Goal: Task Accomplishment & Management: Complete application form

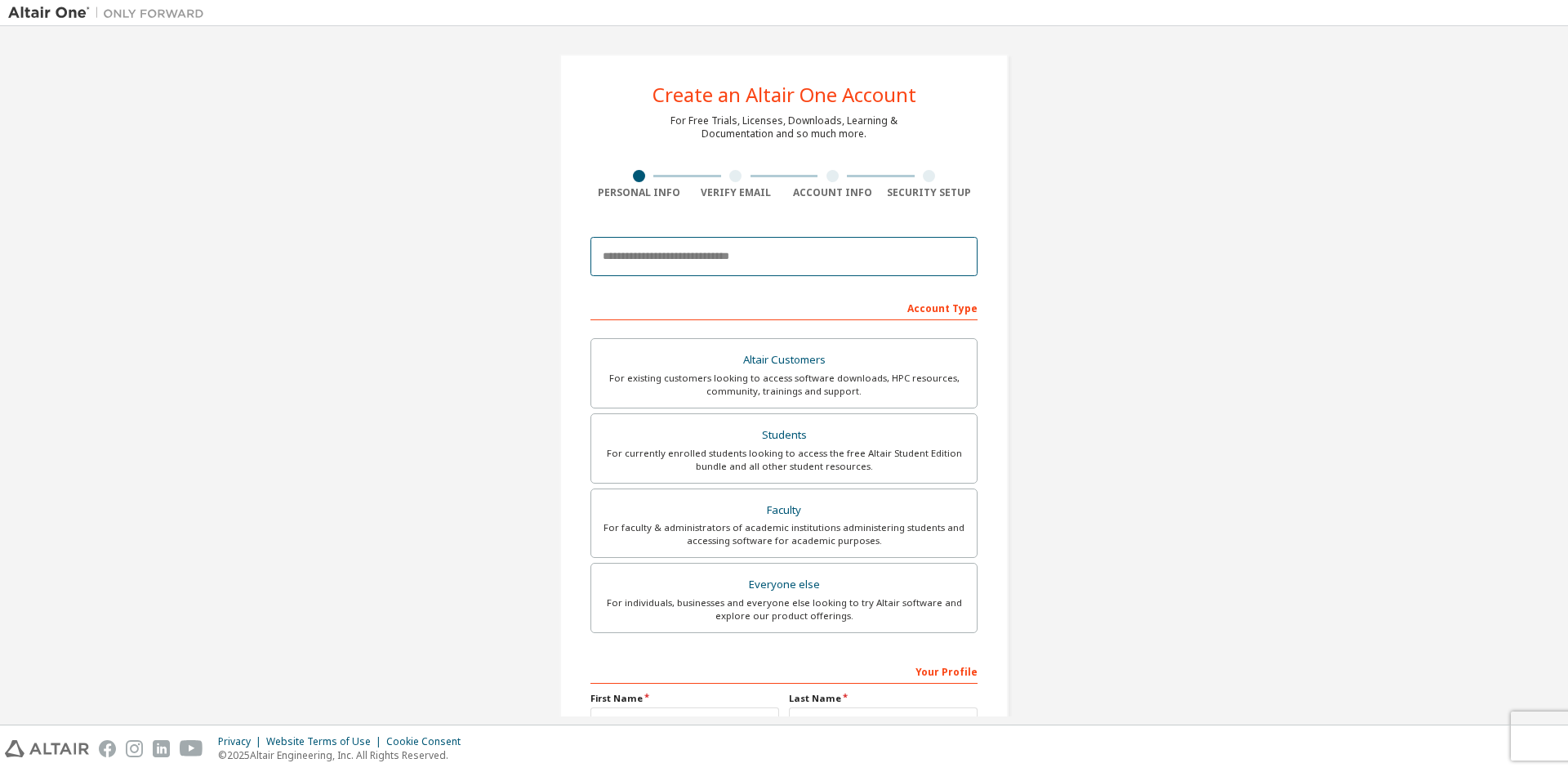
click at [727, 262] on input "email" at bounding box center [784, 256] width 387 height 39
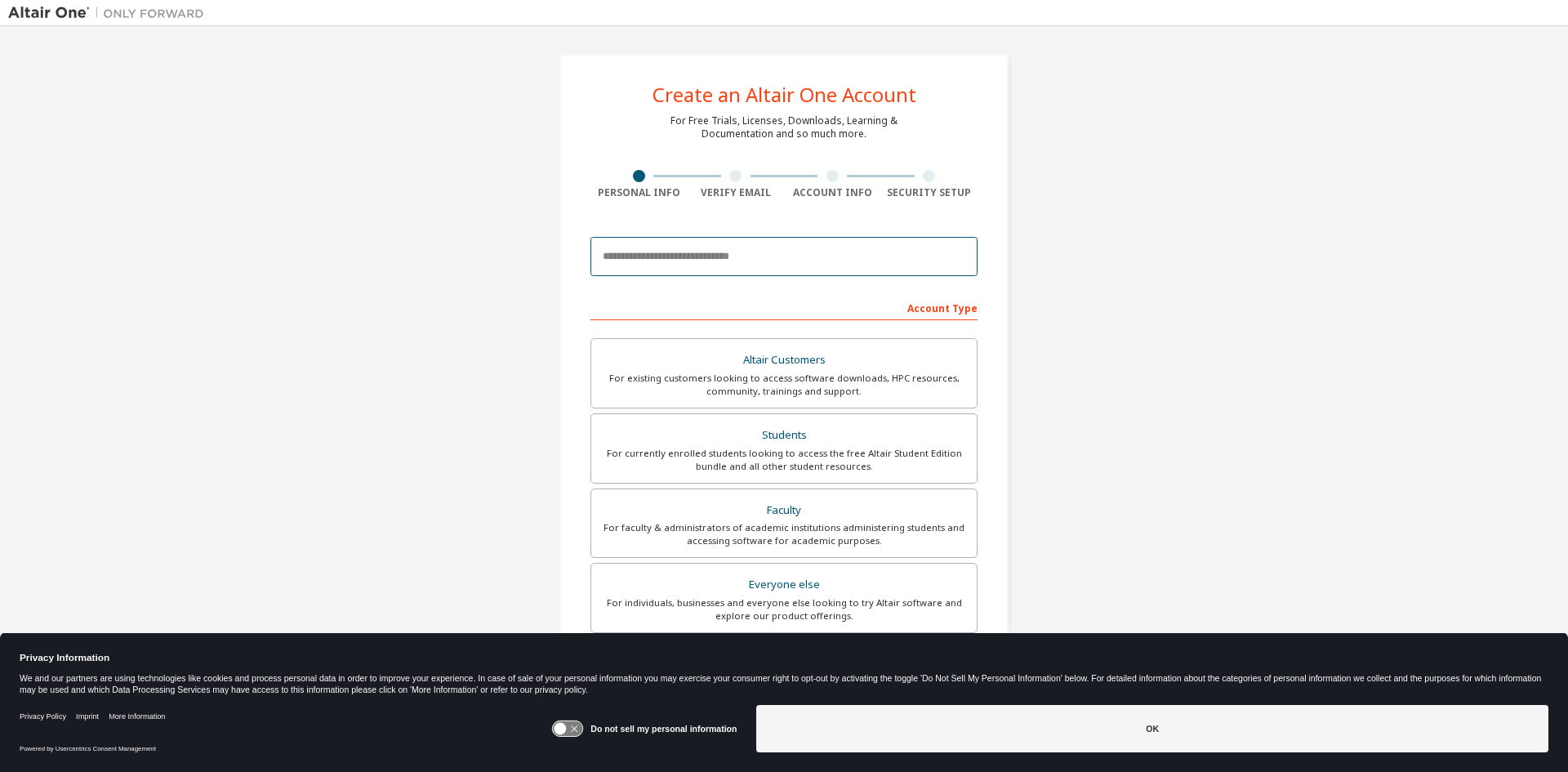
click at [727, 262] on input "email" at bounding box center [784, 256] width 387 height 39
type input "**********"
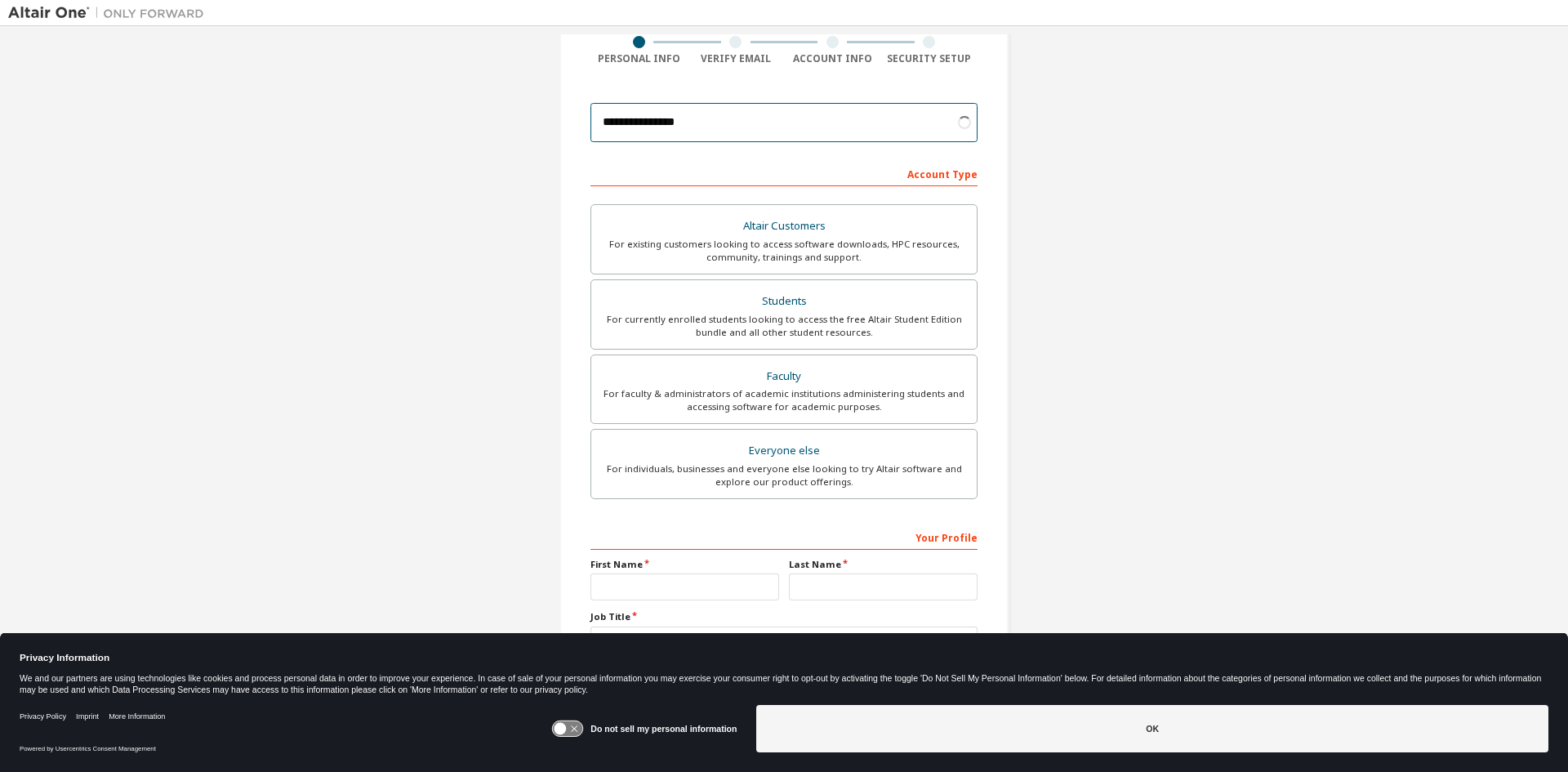
scroll to position [163, 0]
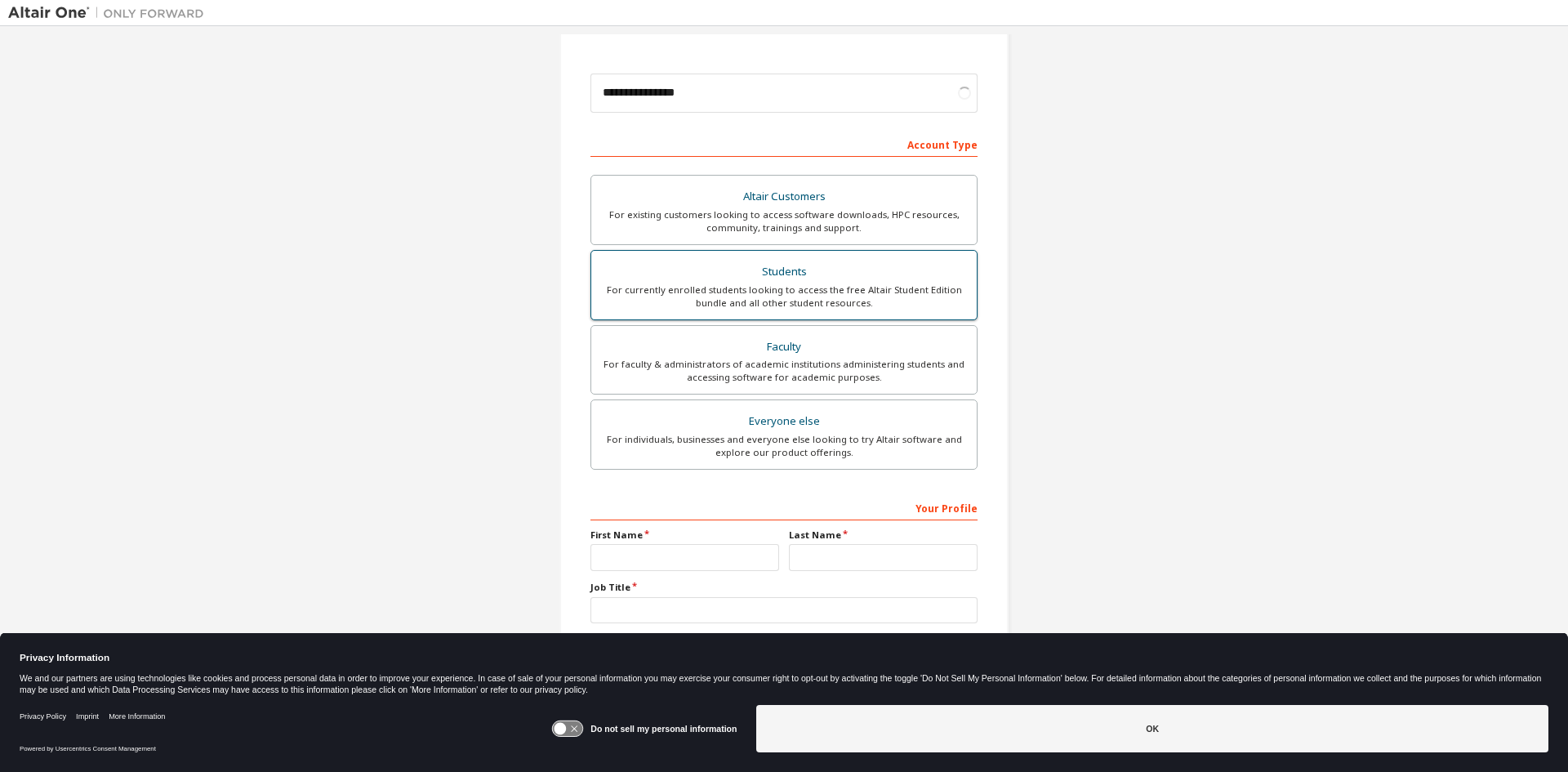
click at [732, 281] on div "Students" at bounding box center [784, 272] width 366 height 23
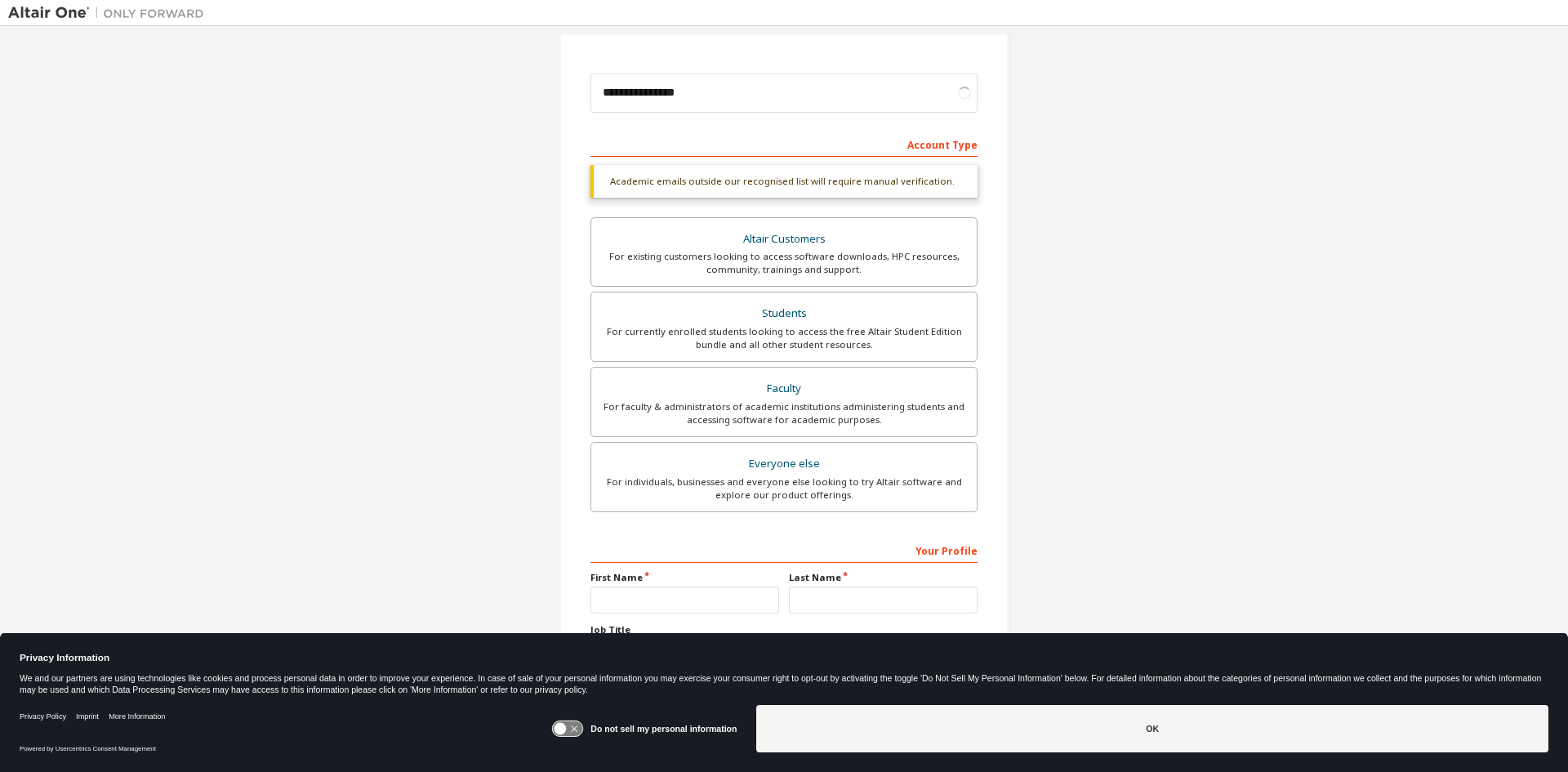
scroll to position [183, 0]
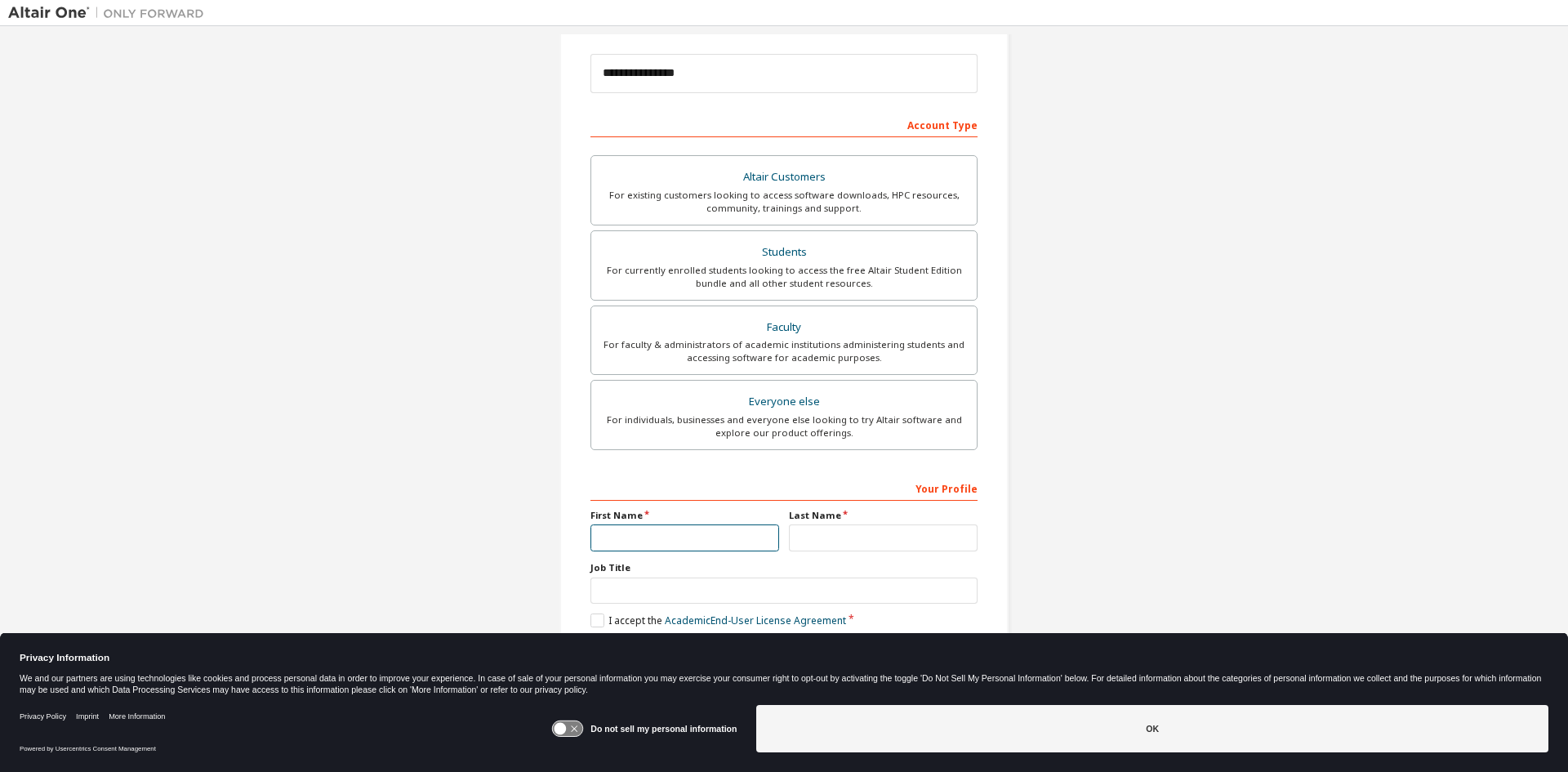
click at [696, 534] on input "text" at bounding box center [684, 538] width 188 height 27
type input "*****"
click at [837, 548] on input "text" at bounding box center [884, 538] width 188 height 27
type input "*****"
click at [1038, 758] on div "Do not sell my personal information OK" at bounding box center [1050, 729] width 998 height 63
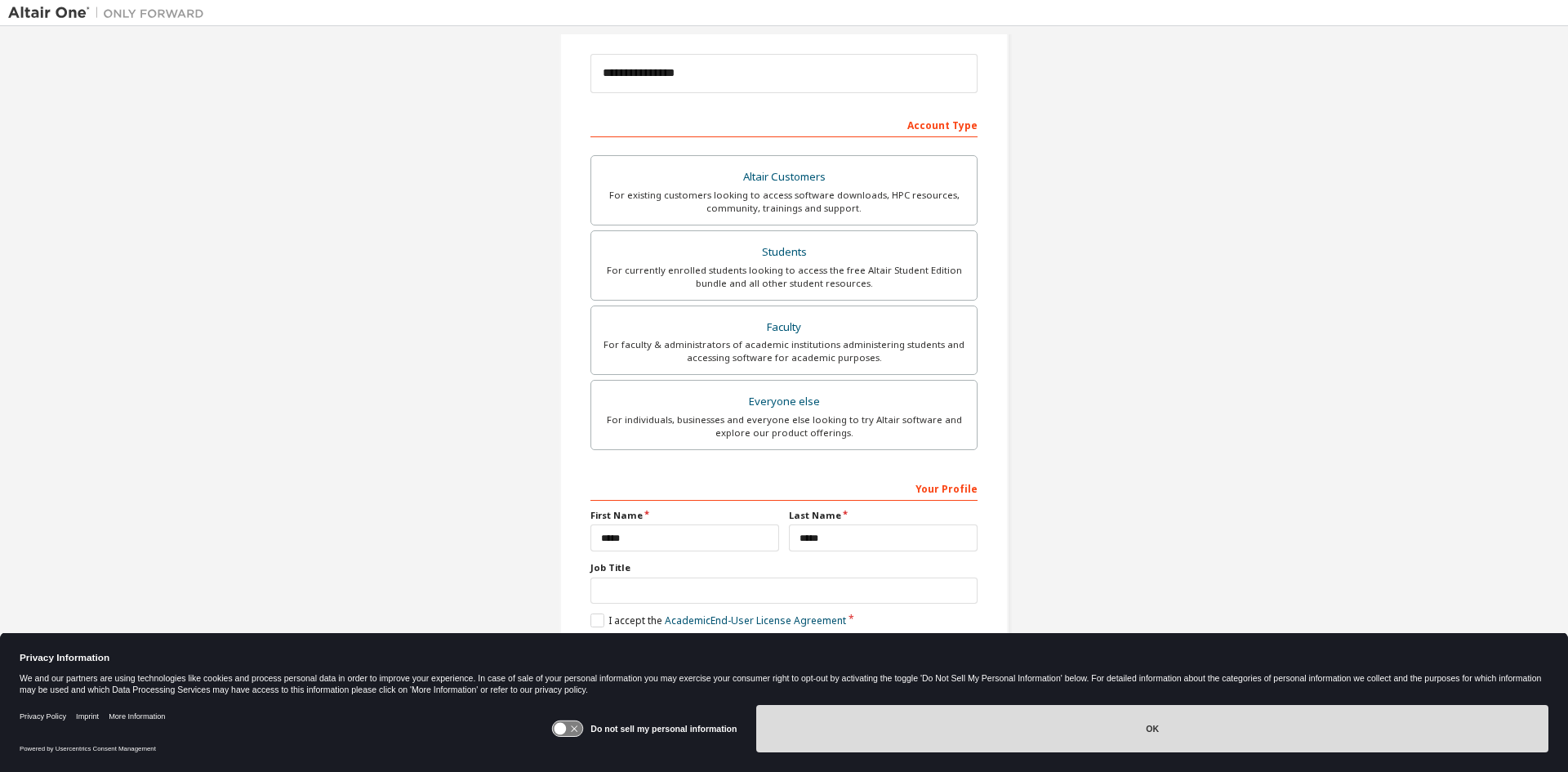
click at [1035, 741] on button "OK" at bounding box center [1152, 729] width 792 height 47
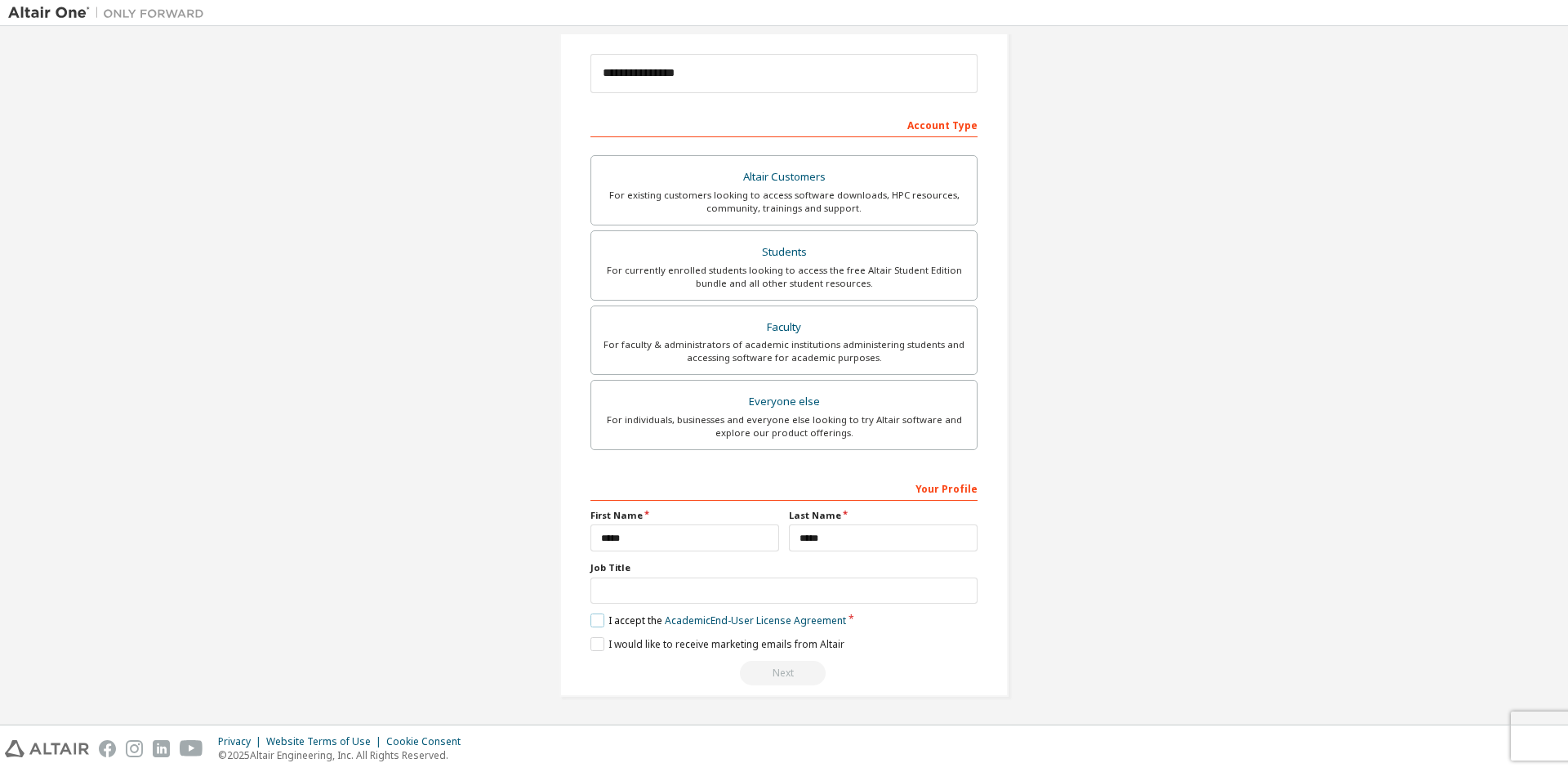
click at [605, 616] on label "I accept the Academic End-User License Agreement" at bounding box center [718, 620] width 255 height 14
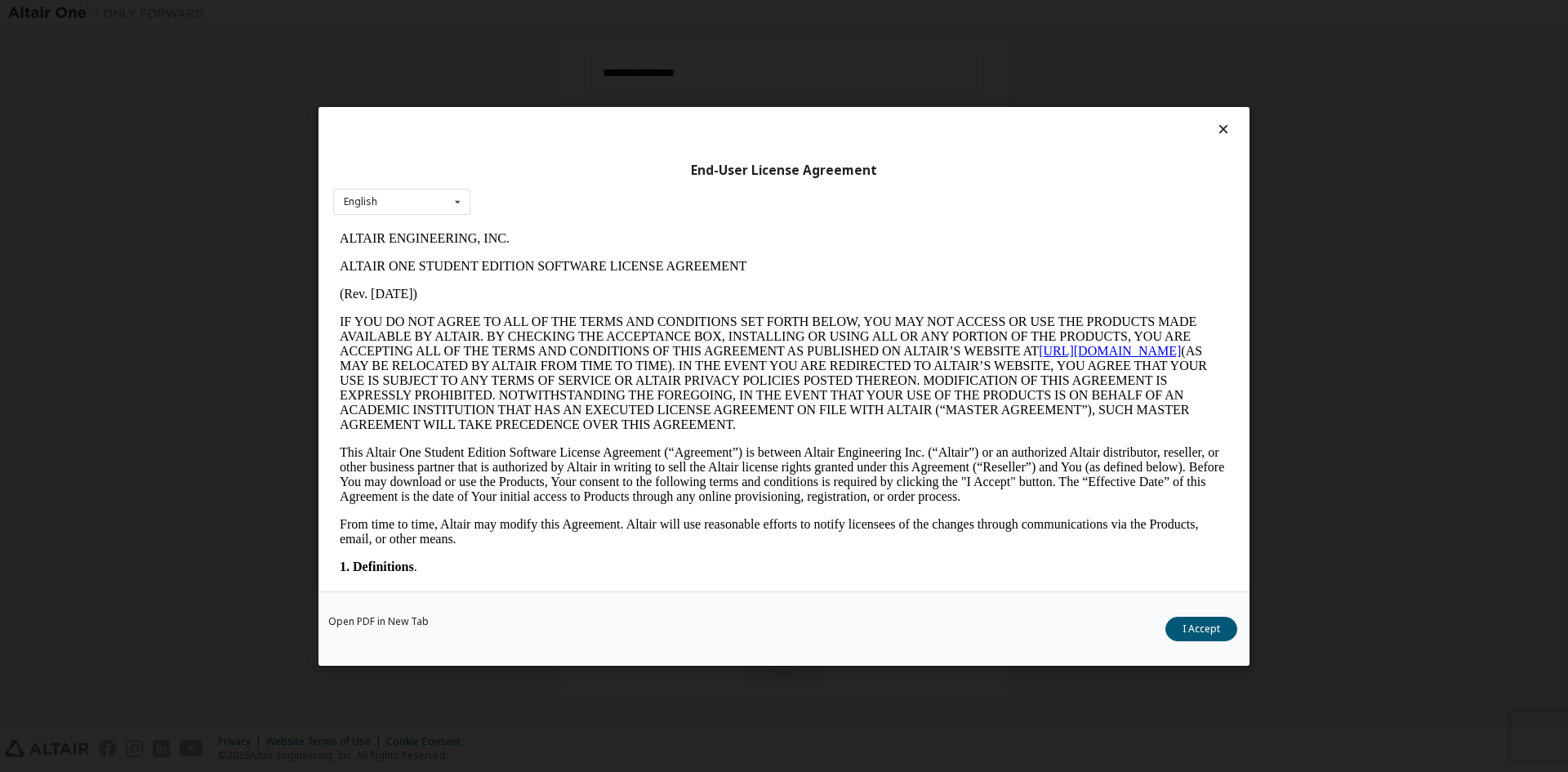
scroll to position [0, 0]
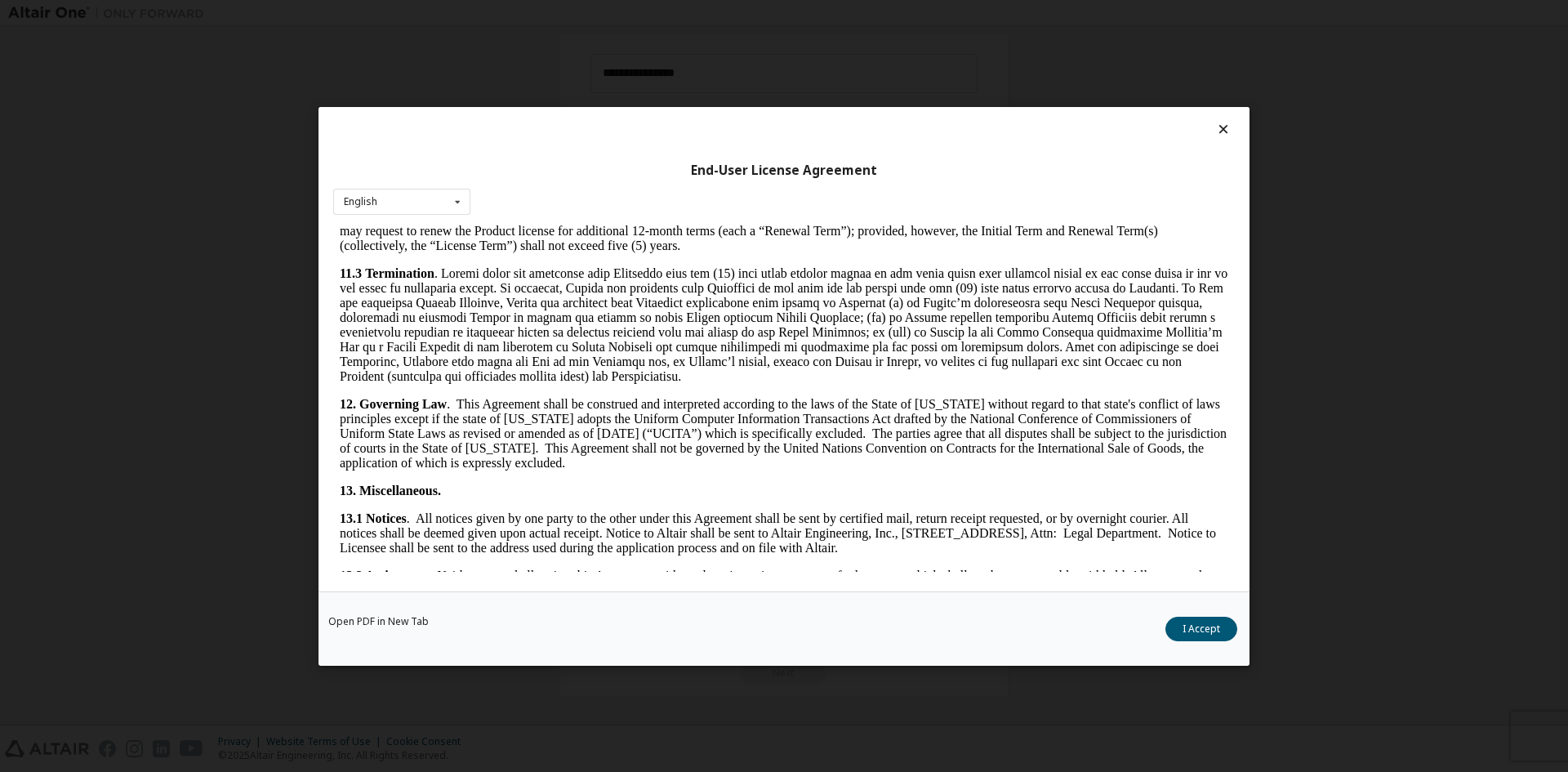
scroll to position [2451, 0]
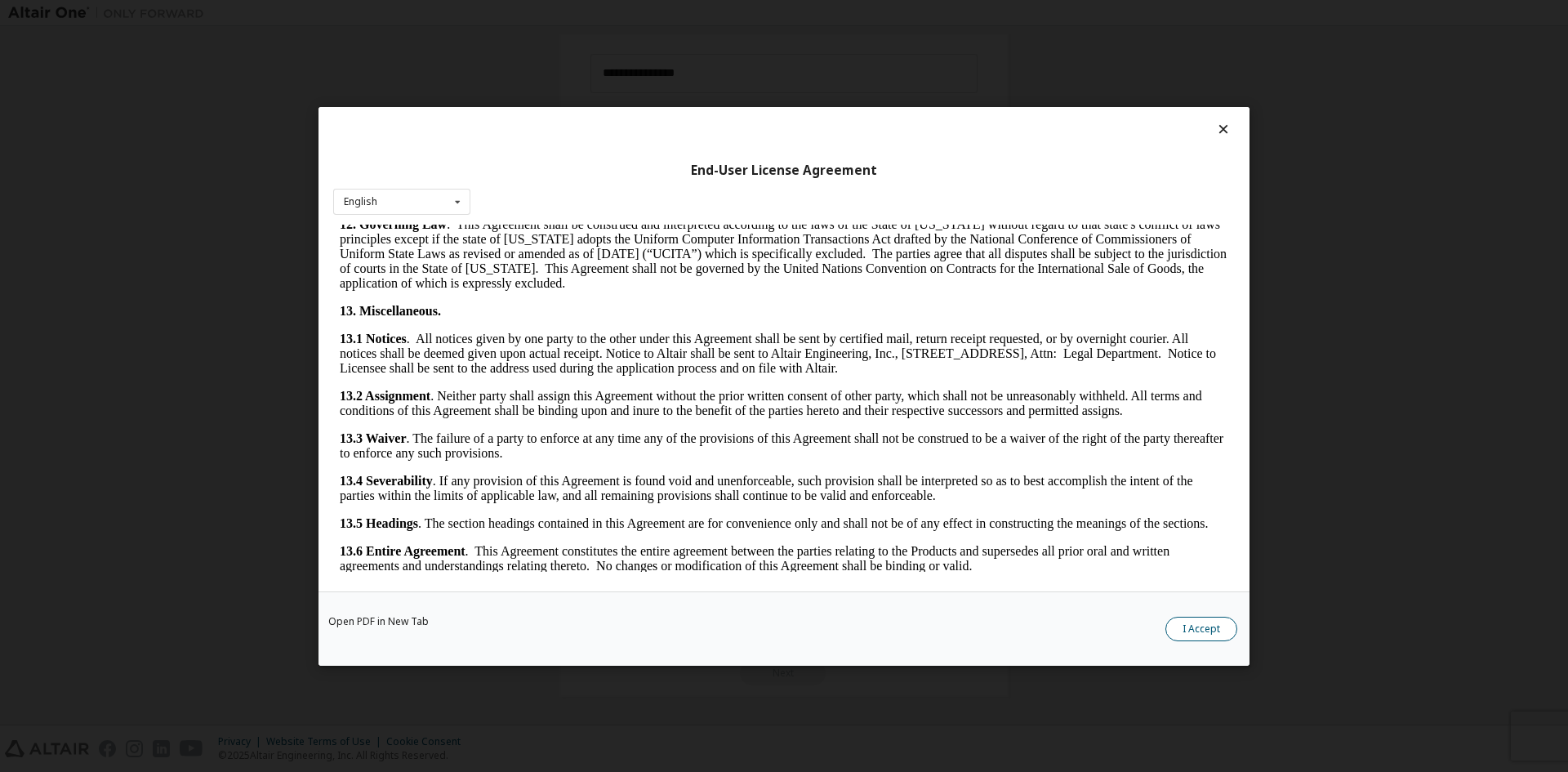
click at [1194, 627] on button "I Accept" at bounding box center [1201, 627] width 72 height 24
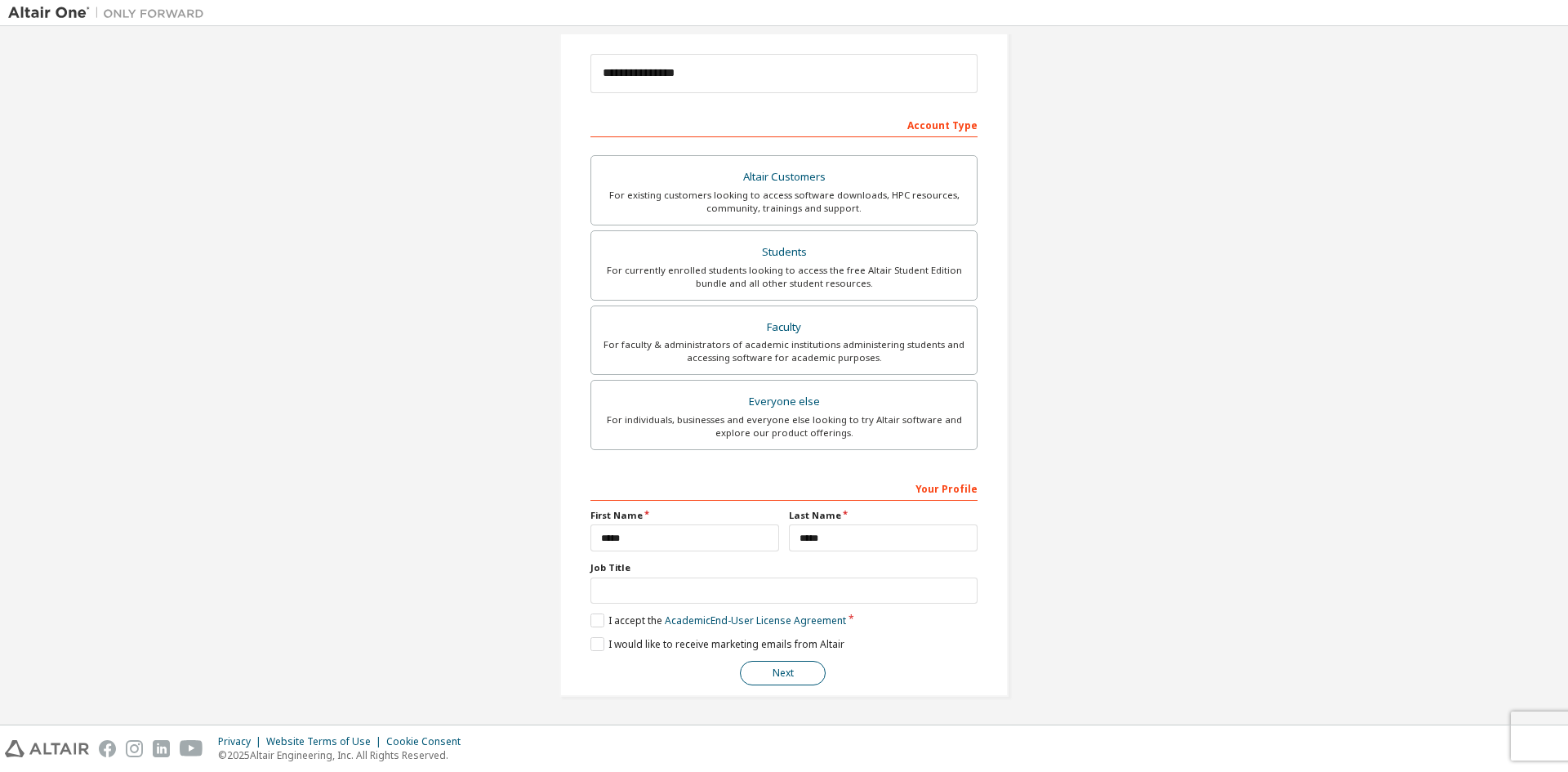
click at [763, 671] on button "Next" at bounding box center [783, 672] width 86 height 24
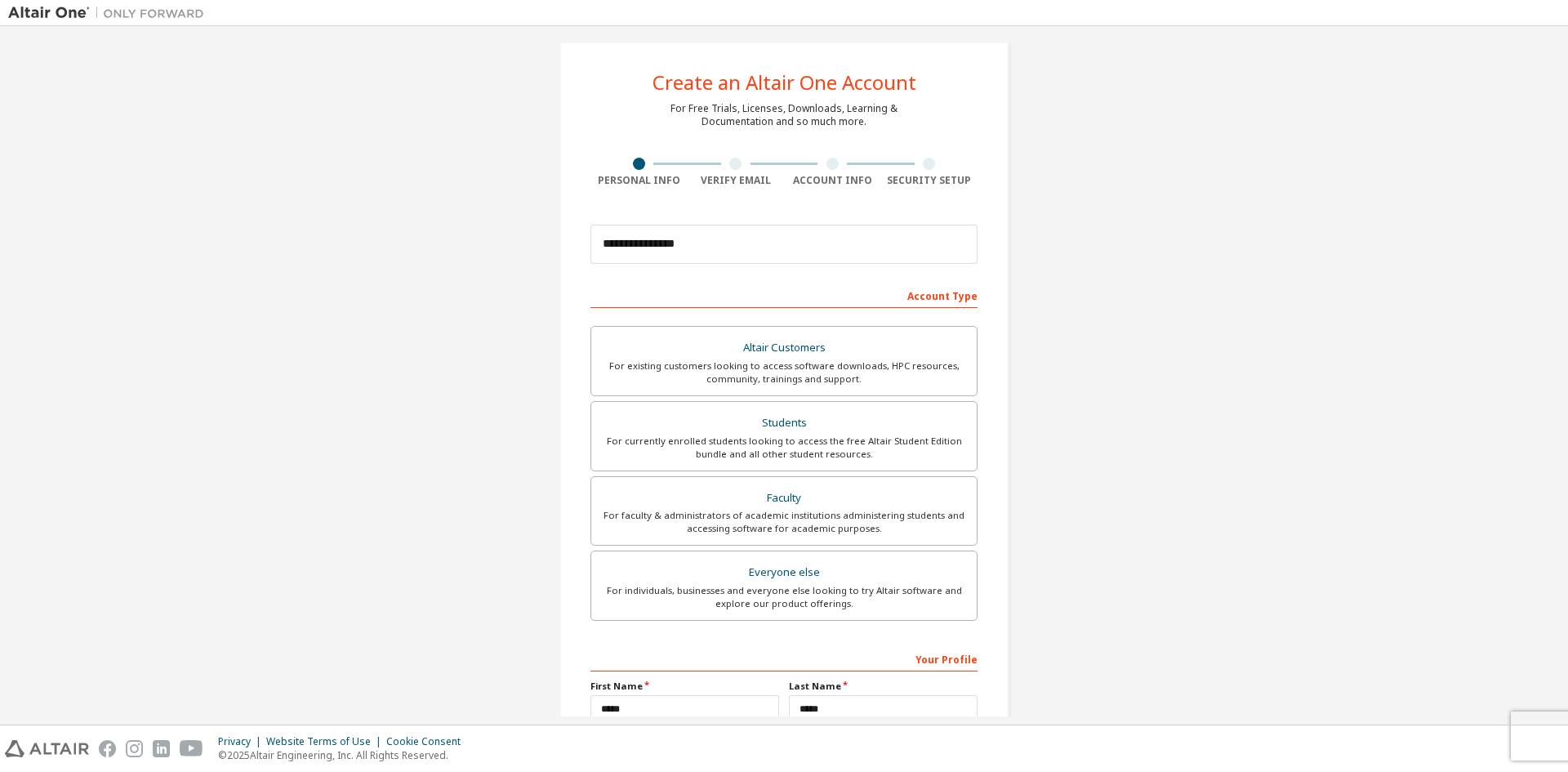
scroll to position [0, 0]
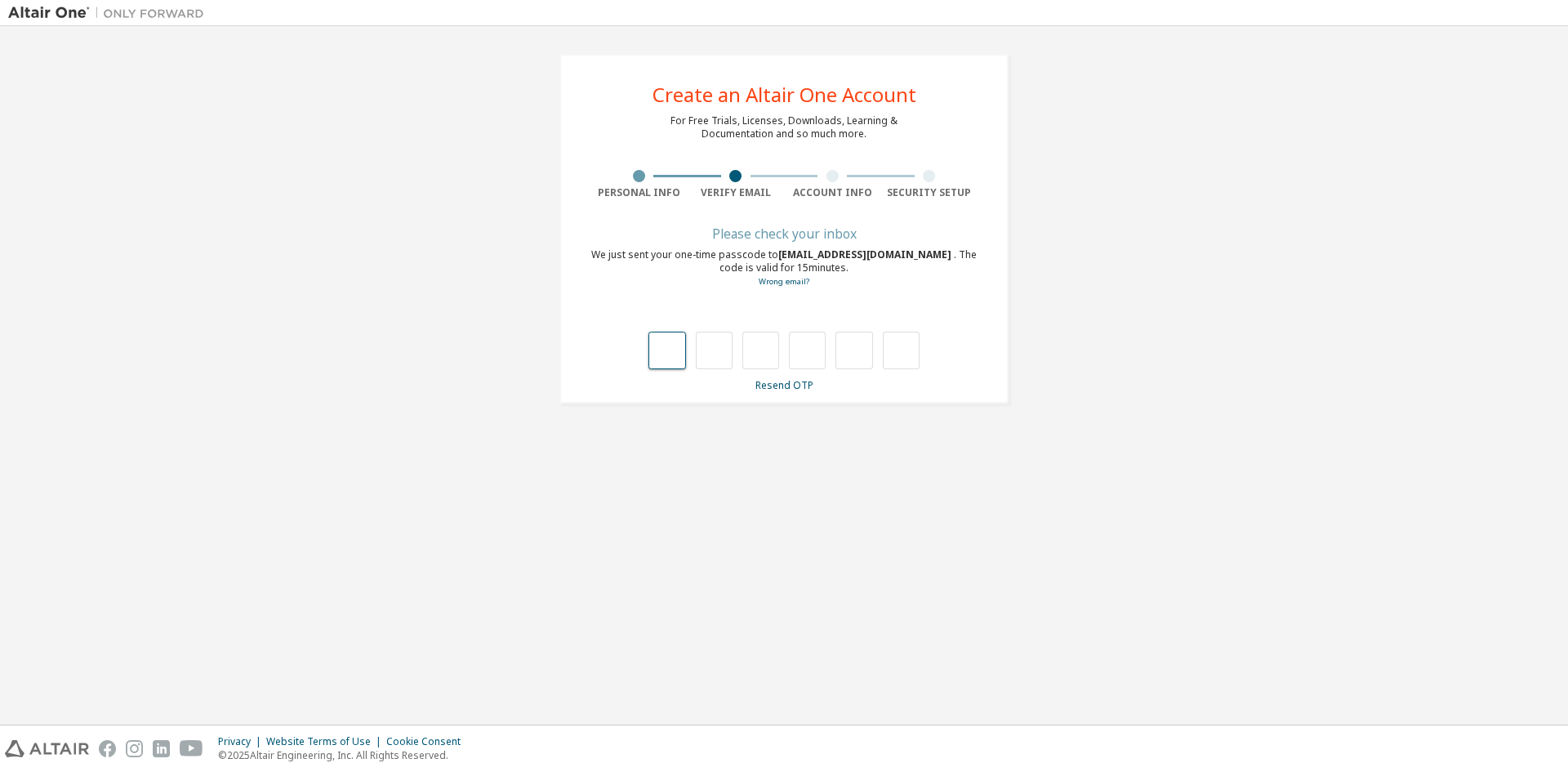
click at [677, 351] on input "text" at bounding box center [666, 350] width 37 height 38
type input "*"
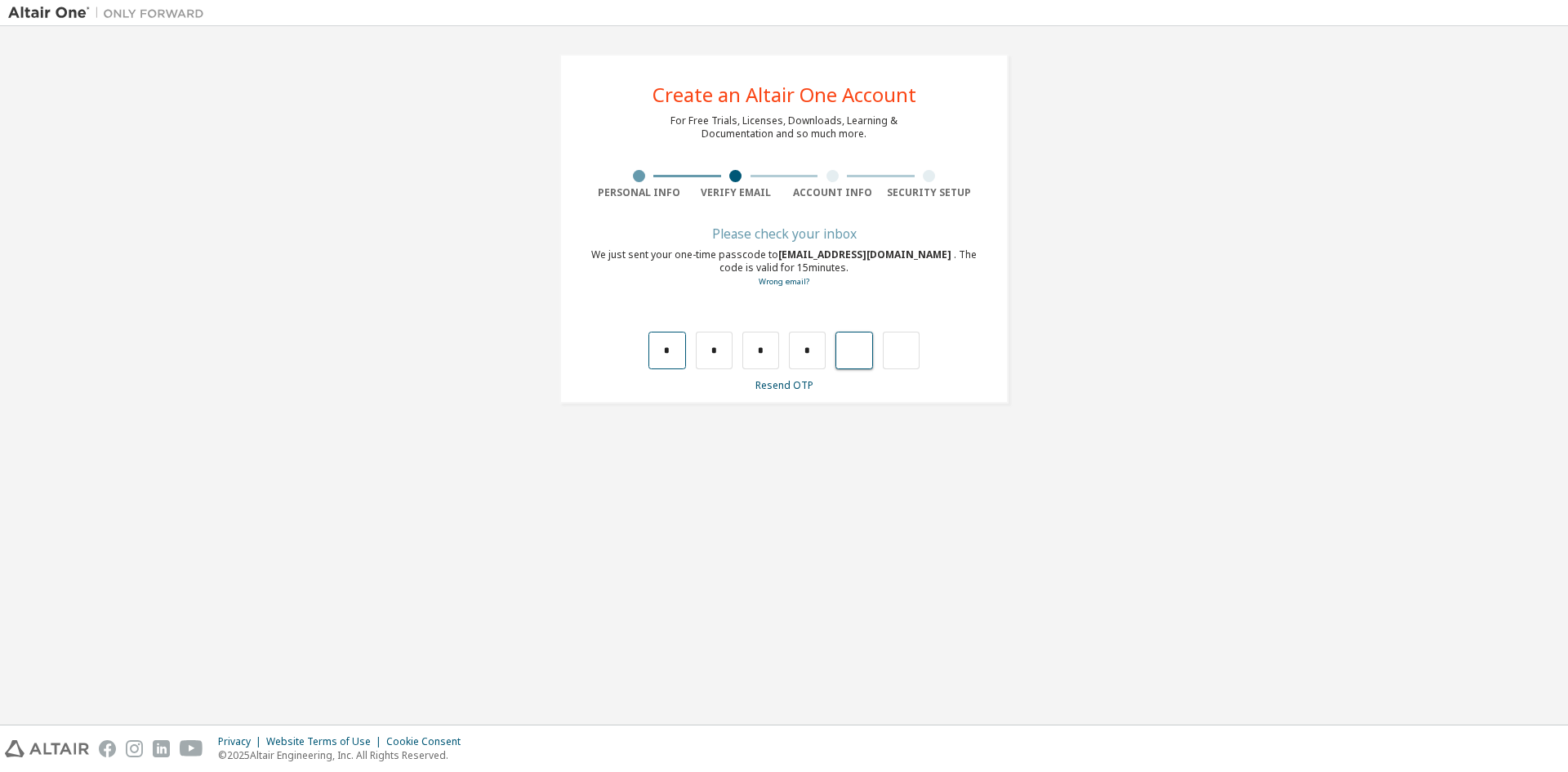
type input "*"
